Goal: Information Seeking & Learning: Learn about a topic

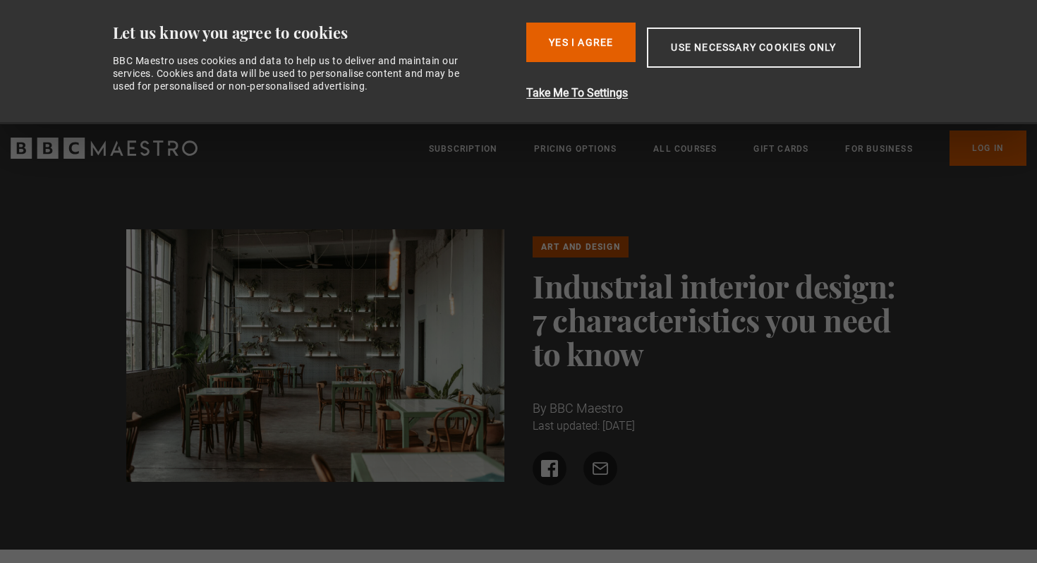
click at [589, 44] on button "Yes I Agree" at bounding box center [580, 43] width 109 height 40
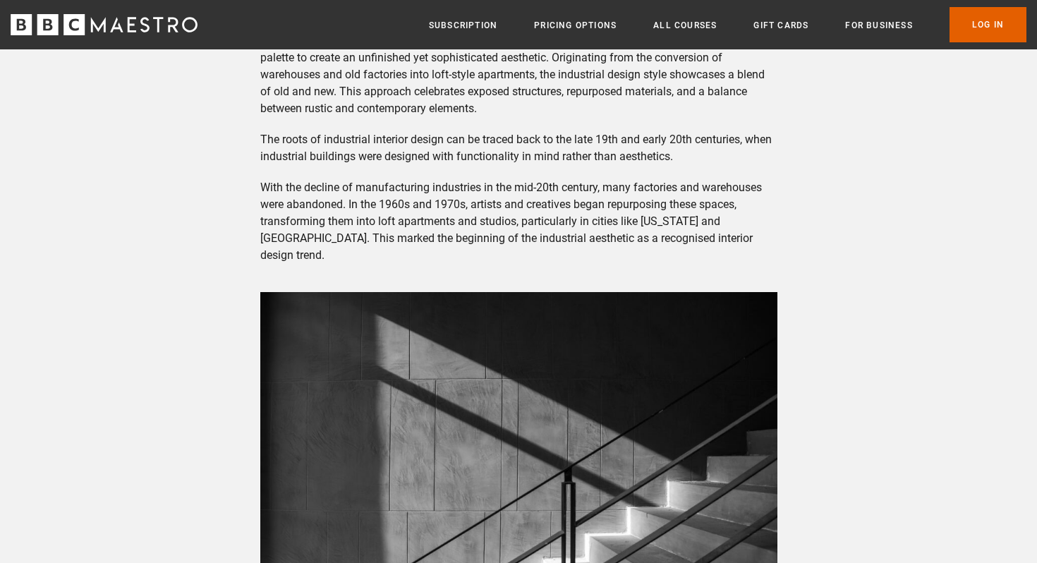
scroll to position [703, 0]
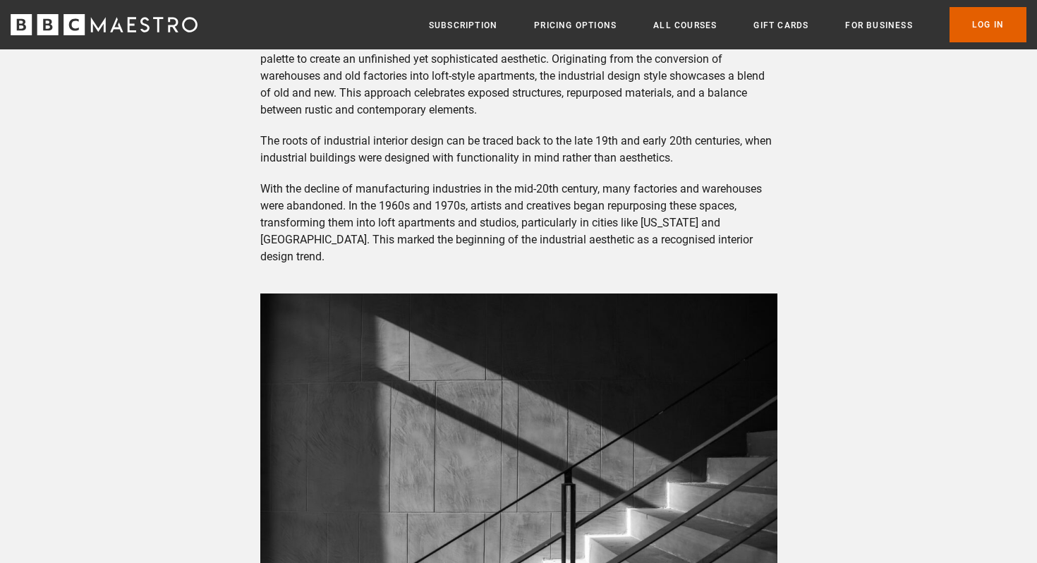
click at [556, 61] on p "Industrial interior design is a style that embraces raw materials, open spaces,…" at bounding box center [518, 76] width 517 height 85
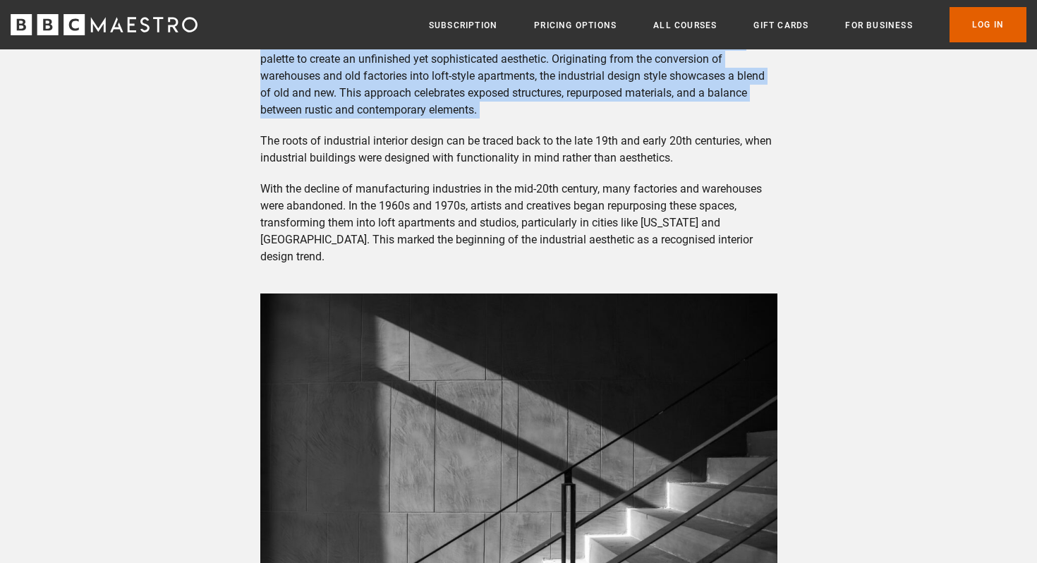
click at [556, 61] on p "Industrial interior design is a style that embraces raw materials, open spaces,…" at bounding box center [518, 76] width 517 height 85
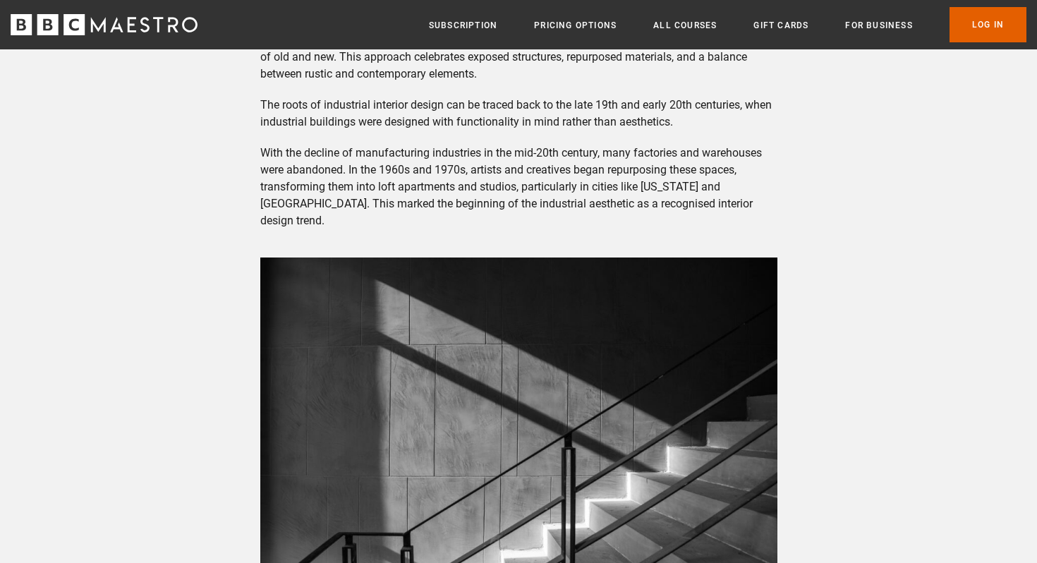
scroll to position [742, 0]
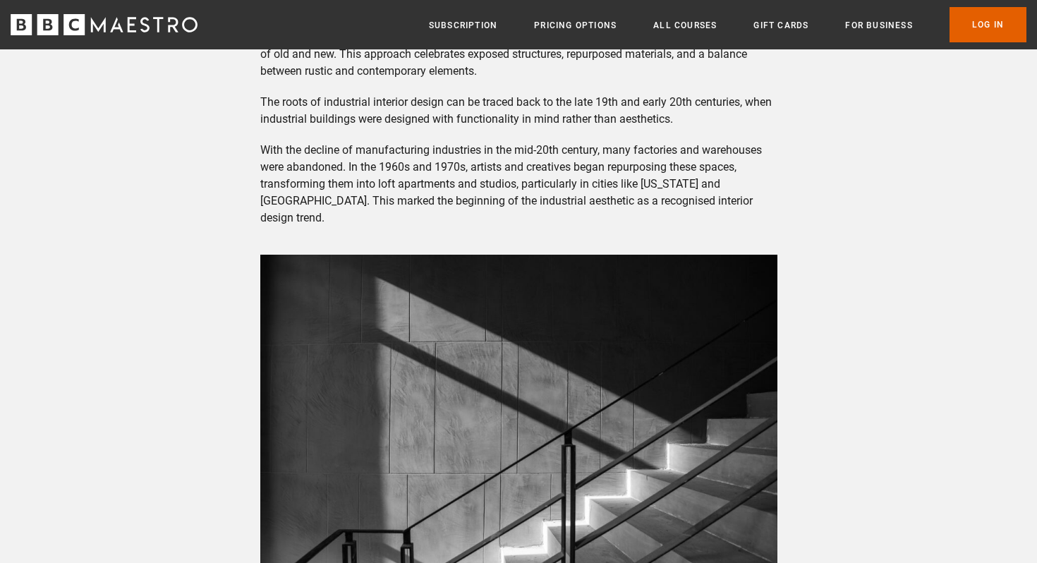
click at [355, 105] on p "The roots of industrial interior design can be traced back to the late 19th and…" at bounding box center [518, 111] width 517 height 34
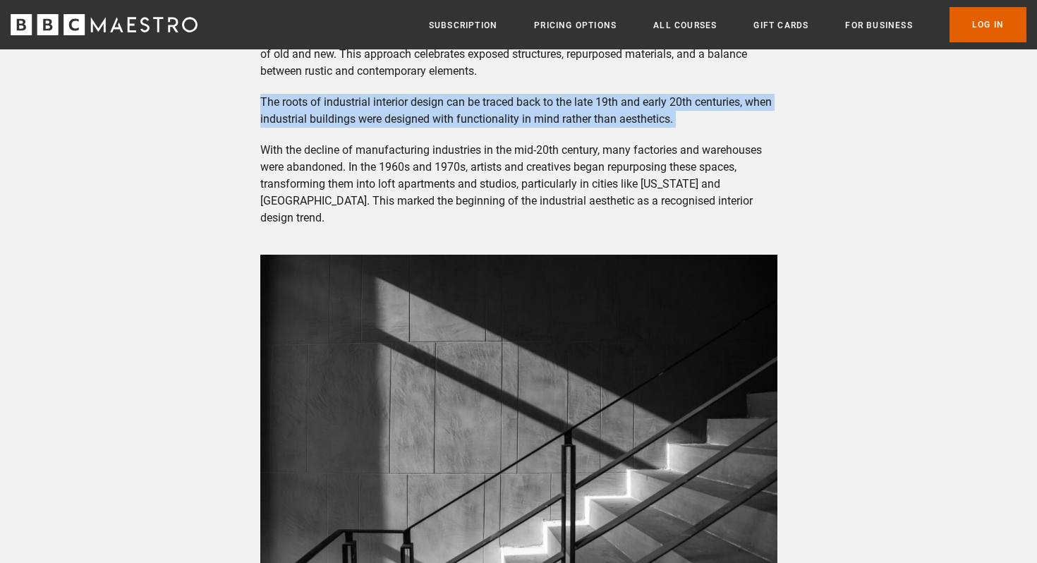
click at [355, 105] on p "The roots of industrial interior design can be traced back to the late 19th and…" at bounding box center [518, 111] width 517 height 34
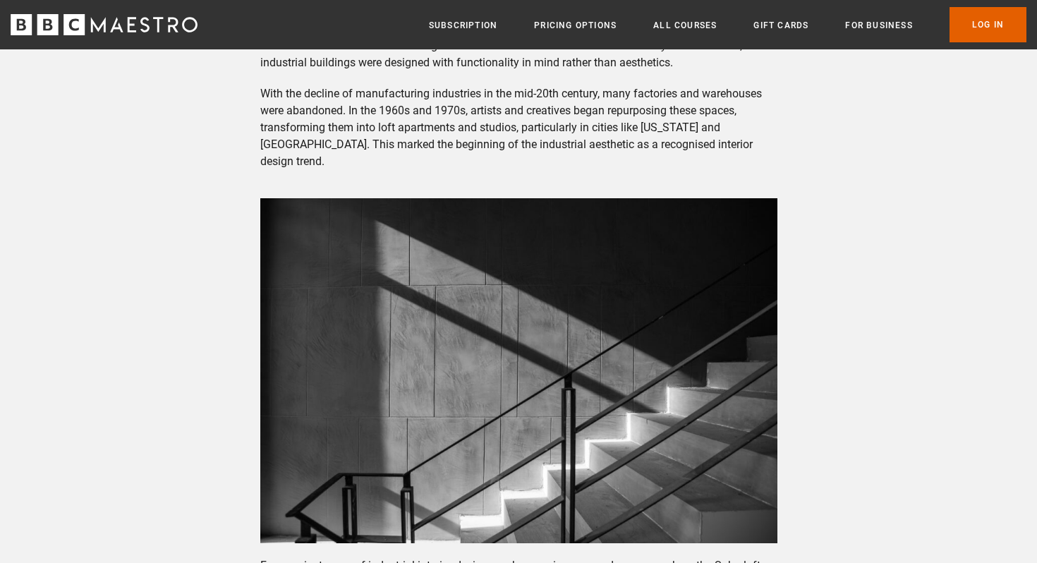
scroll to position [799, 0]
drag, startPoint x: 349, startPoint y: 122, endPoint x: 387, endPoint y: 130, distance: 38.9
click at [387, 130] on p "With the decline of manufacturing industries in the mid-20th century, many fact…" at bounding box center [518, 127] width 517 height 85
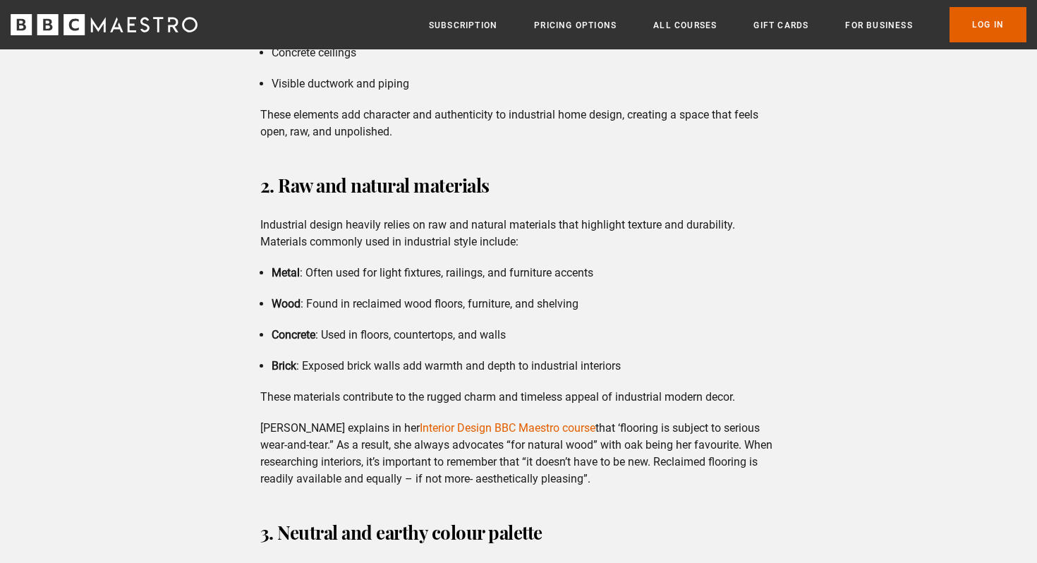
scroll to position [1824, 0]
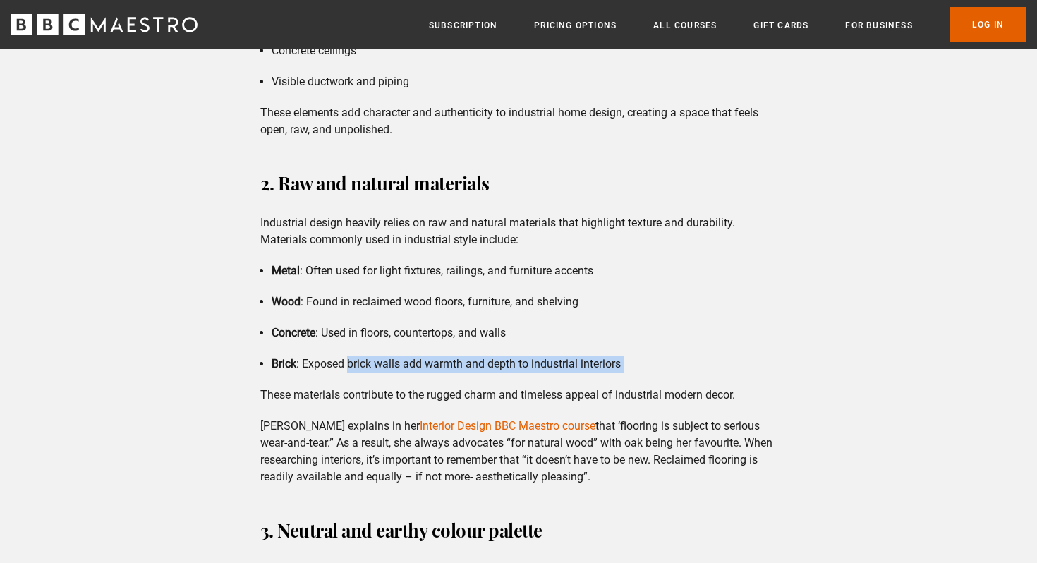
drag, startPoint x: 347, startPoint y: 347, endPoint x: 574, endPoint y: 368, distance: 227.5
click at [564, 356] on li "Brick : Exposed brick walls add warmth and depth to industrial interiors" at bounding box center [525, 364] width 506 height 17
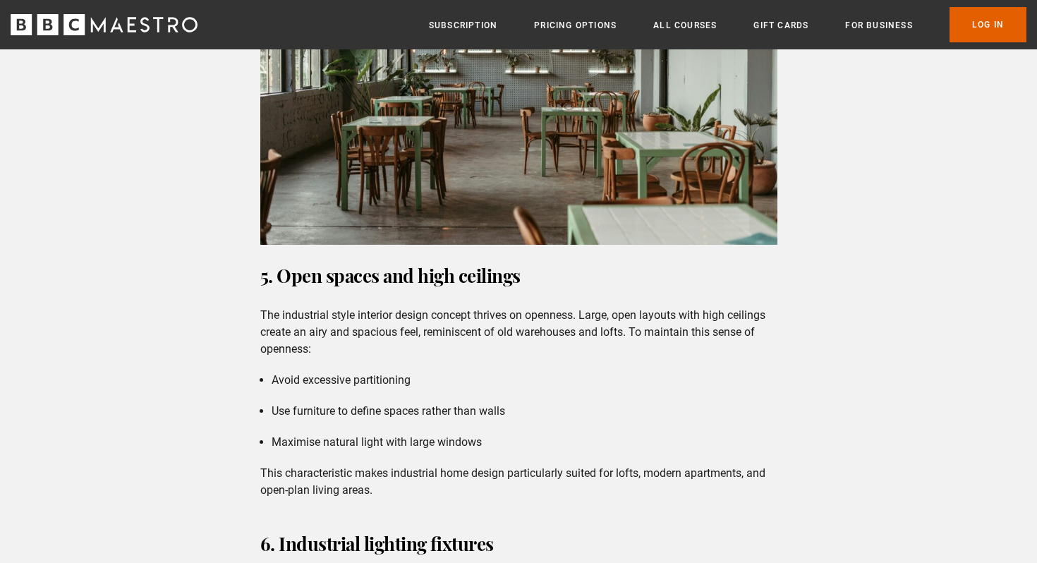
scroll to position [2835, 0]
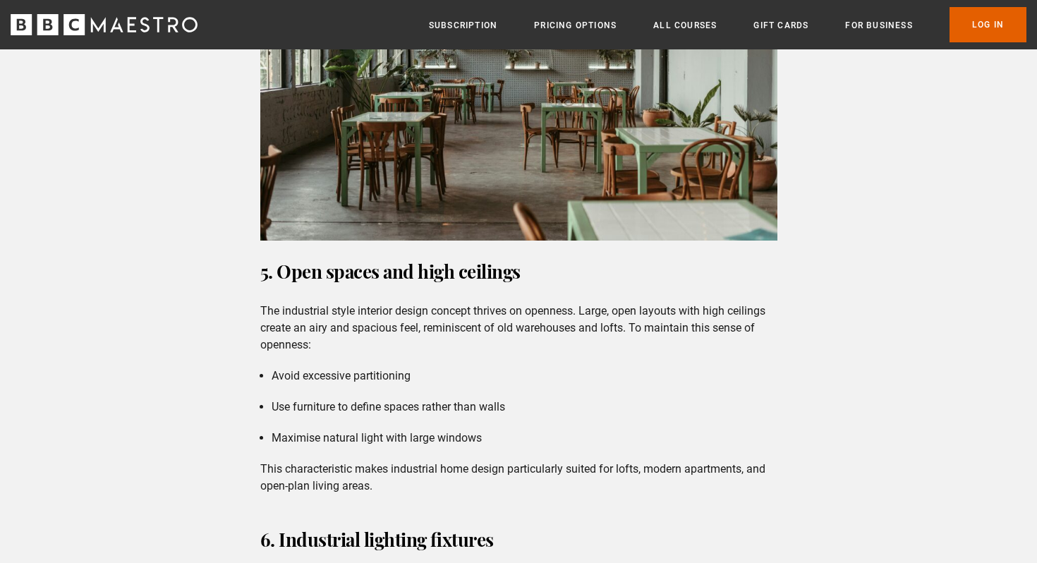
click at [411, 259] on strong "5. Open spaces and high ceilings" at bounding box center [390, 271] width 260 height 25
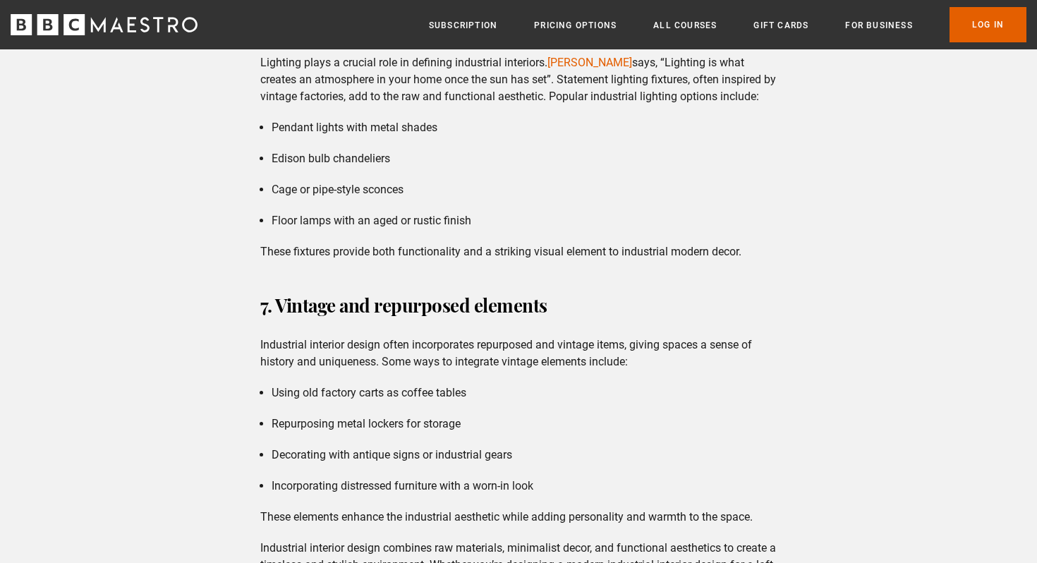
scroll to position [3357, 0]
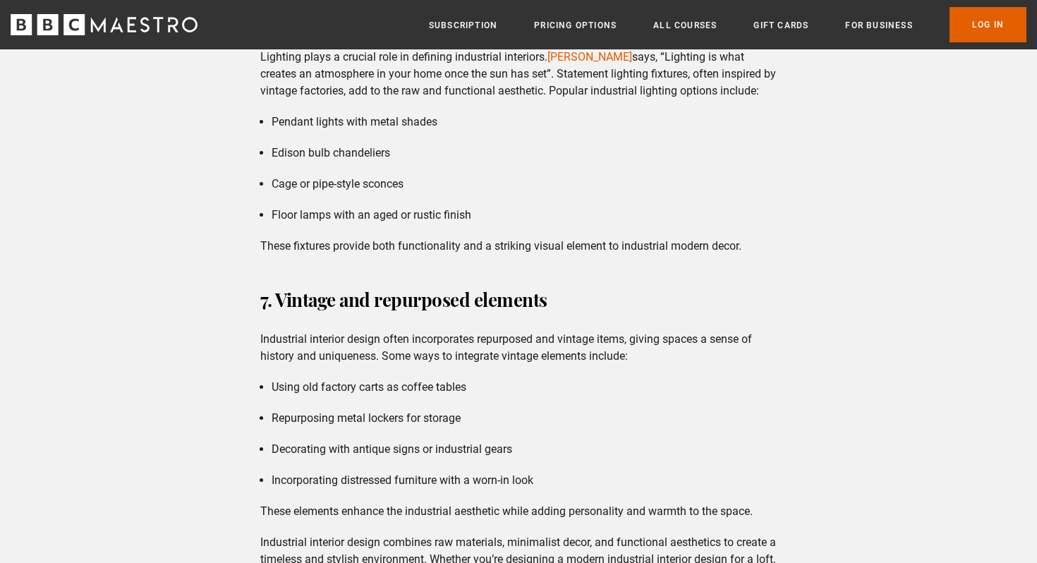
click at [357, 114] on li "Pendant lights with metal shades" at bounding box center [525, 122] width 506 height 17
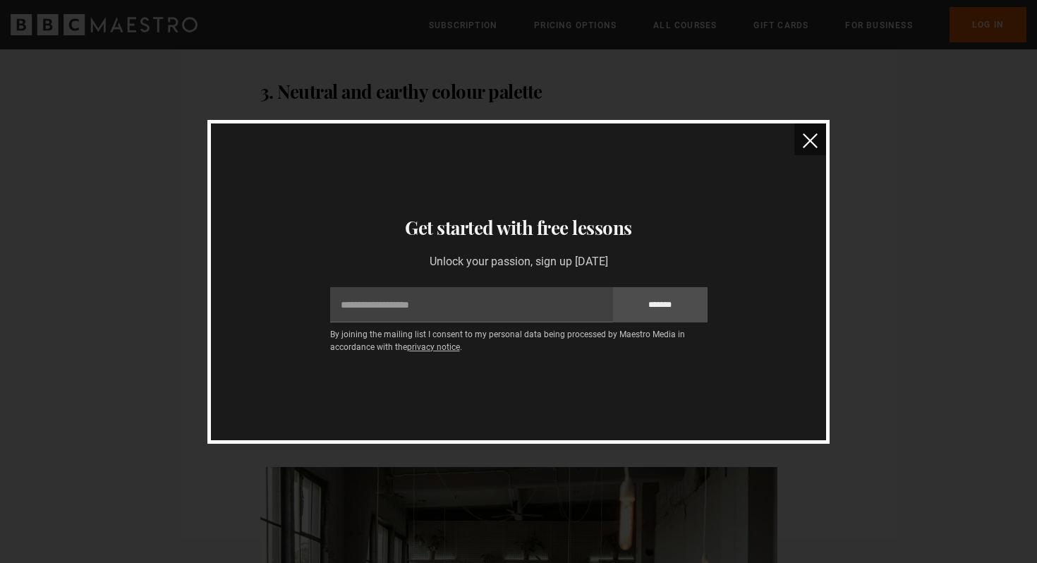
scroll to position [2012, 0]
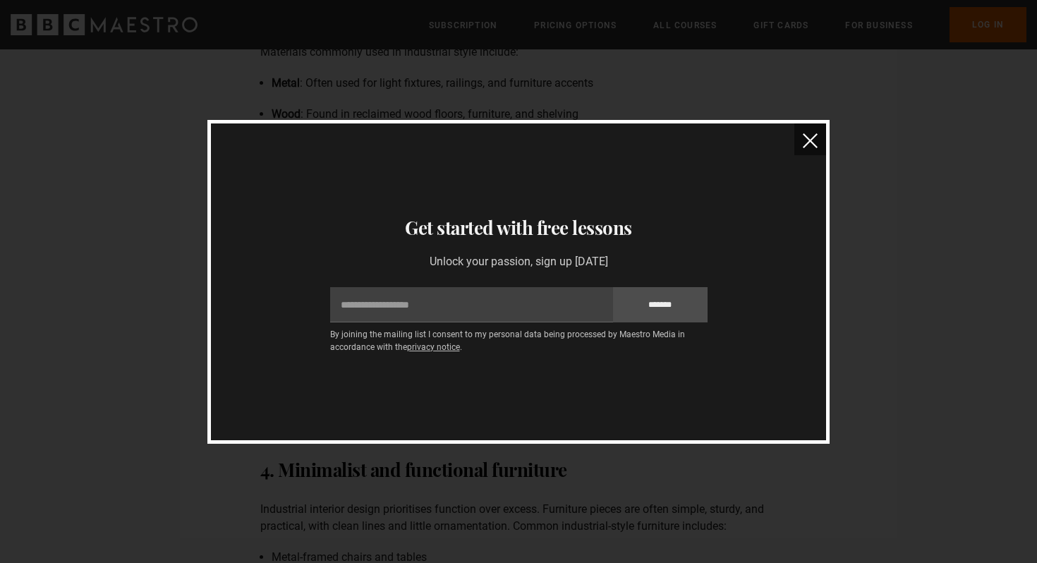
click at [807, 139] on img "close" at bounding box center [810, 140] width 15 height 15
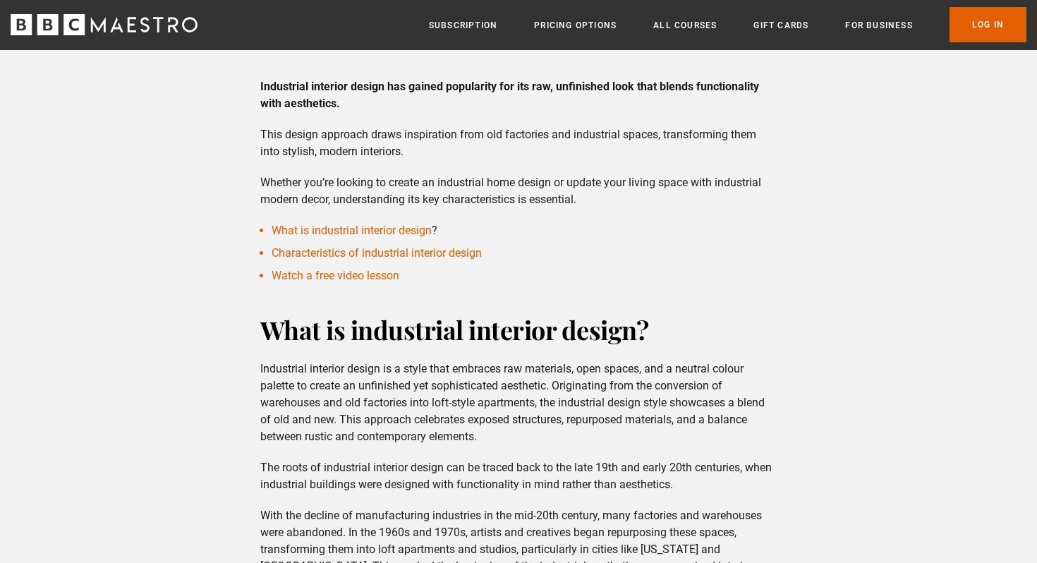
scroll to position [0, 0]
